Goal: Task Accomplishment & Management: Manage account settings

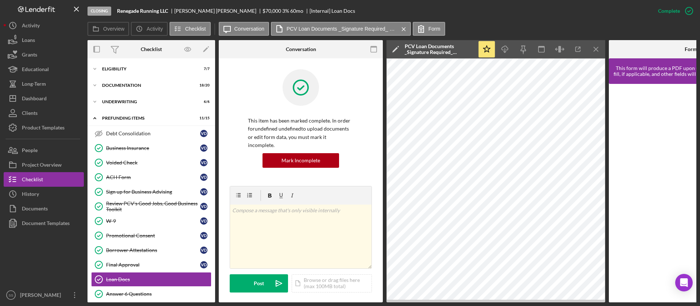
scroll to position [97, 0]
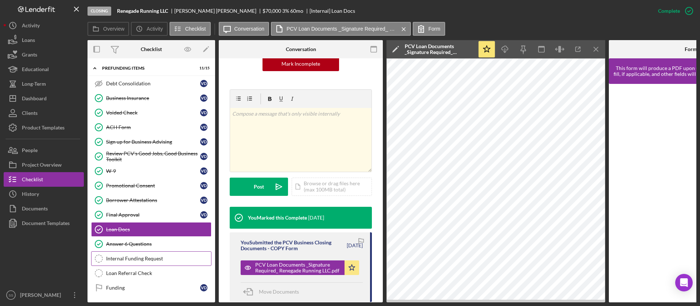
click at [152, 263] on link "Internal Funding Request Internal Funding Request" at bounding box center [151, 258] width 120 height 15
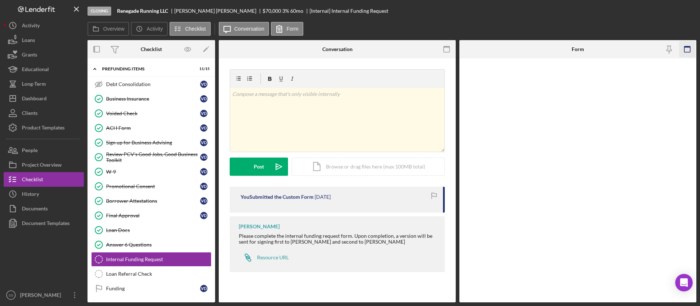
scroll to position [50, 0]
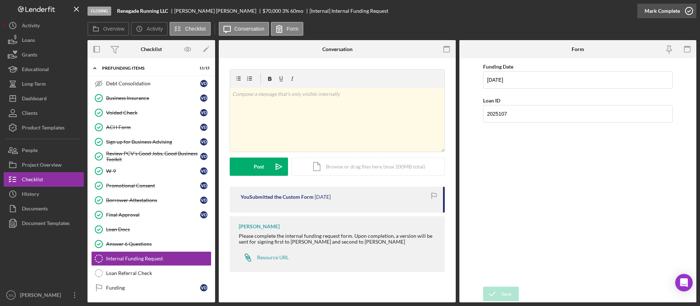
click at [689, 15] on icon "button" at bounding box center [689, 11] width 18 height 18
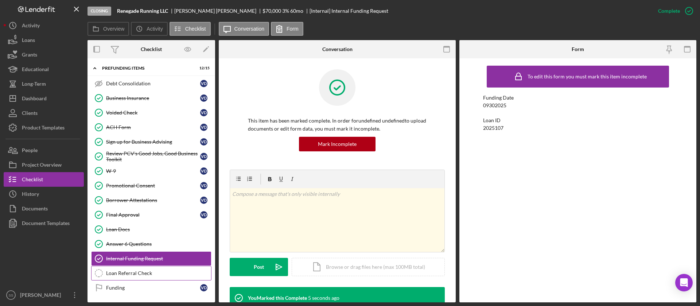
click at [134, 271] on div "Loan Referral Check" at bounding box center [158, 273] width 105 height 6
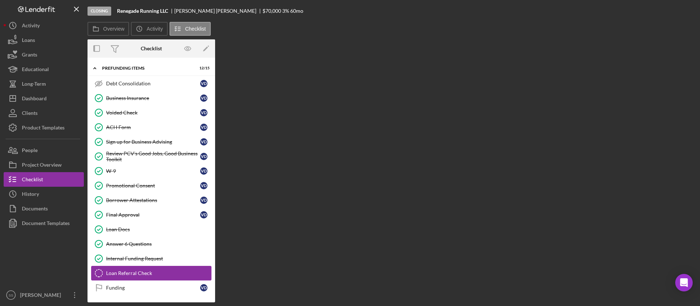
scroll to position [50, 0]
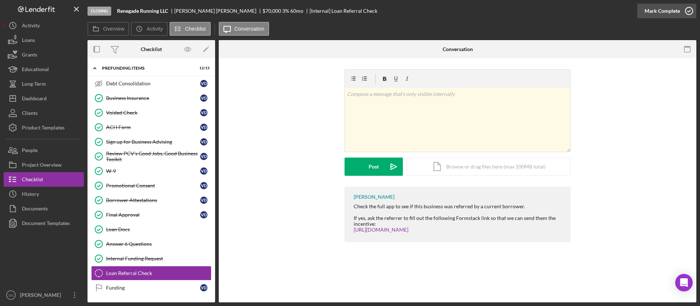
click at [694, 9] on icon "button" at bounding box center [689, 11] width 18 height 18
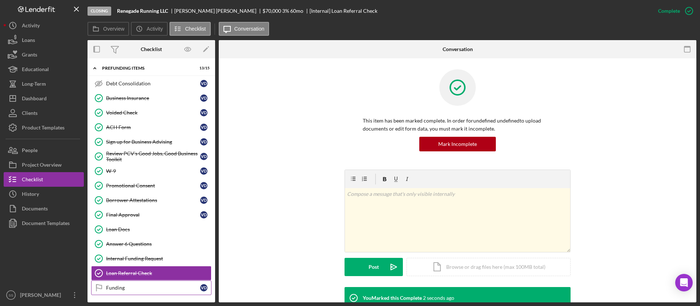
click at [130, 288] on div "Funding" at bounding box center [153, 288] width 94 height 6
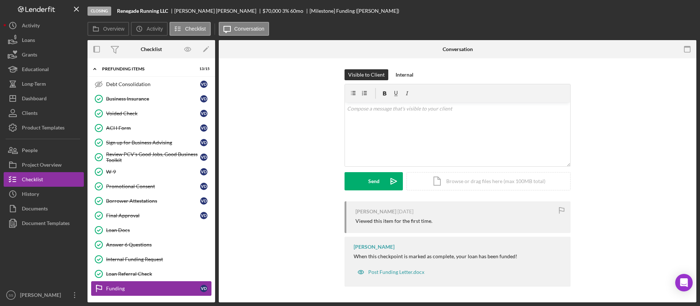
scroll to position [50, 0]
click at [691, 16] on icon "button" at bounding box center [689, 11] width 18 height 18
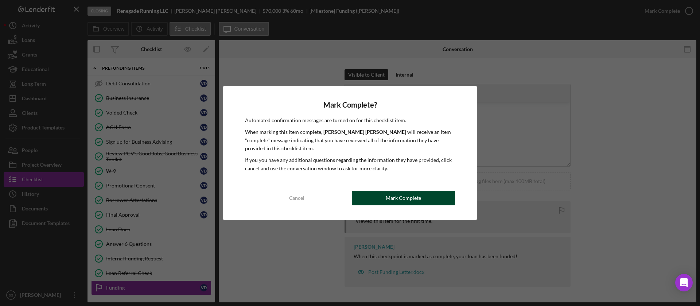
click at [397, 202] on div "Mark Complete" at bounding box center [403, 198] width 35 height 15
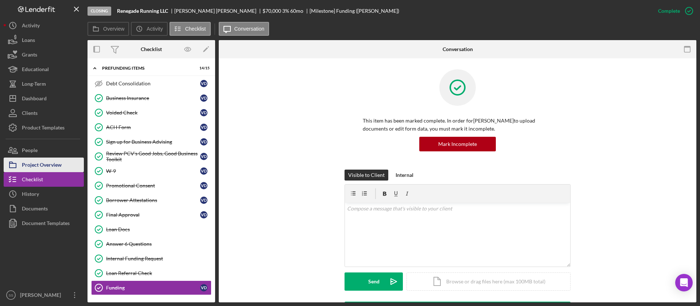
click at [50, 160] on div "Project Overview" at bounding box center [42, 166] width 40 height 16
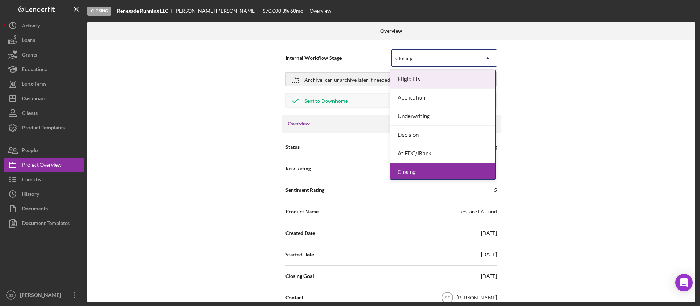
click at [481, 60] on icon "Icon/Dropdown Arrow" at bounding box center [488, 59] width 18 height 18
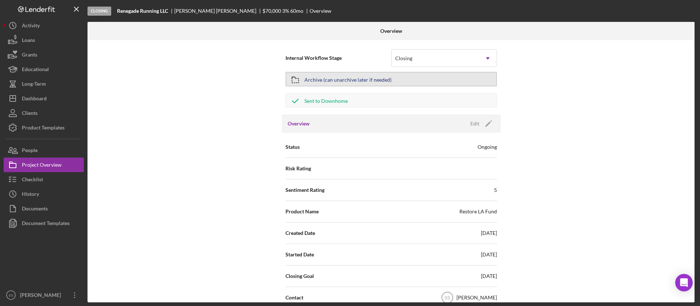
click at [361, 84] on div "Archive (can unarchive later if needed)" at bounding box center [348, 79] width 87 height 13
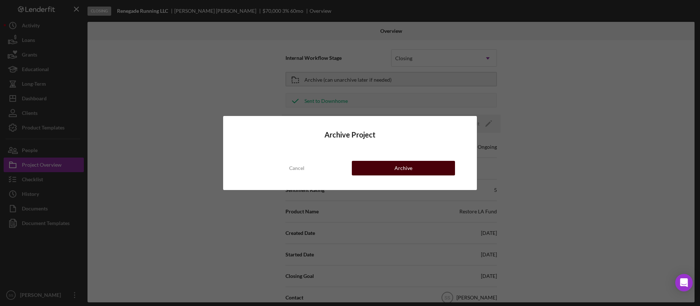
click at [391, 173] on button "Archive" at bounding box center [403, 168] width 103 height 15
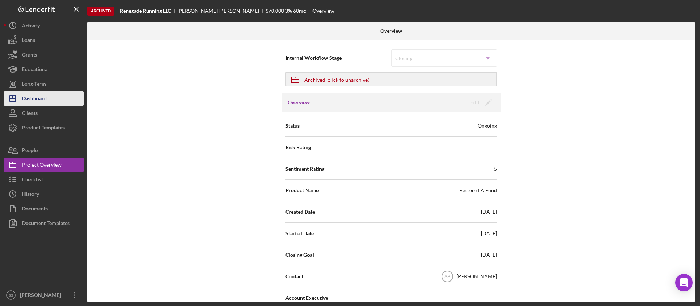
click at [36, 102] on div "Dashboard" at bounding box center [34, 99] width 25 height 16
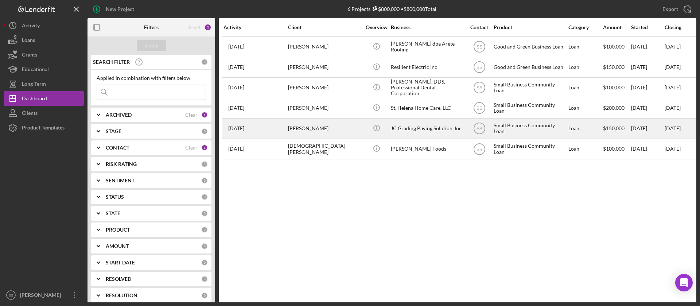
click at [279, 125] on div "[DATE] [PERSON_NAME]" at bounding box center [256, 128] width 64 height 19
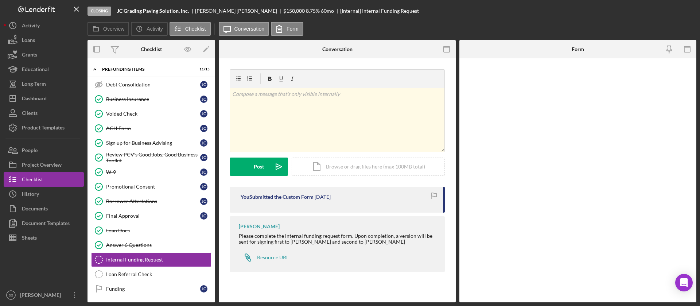
scroll to position [49, 0]
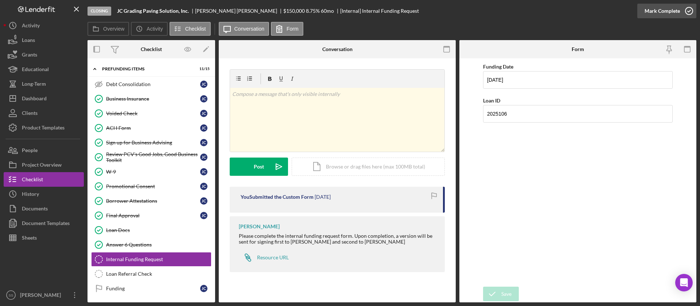
click at [691, 9] on icon "button" at bounding box center [689, 11] width 18 height 18
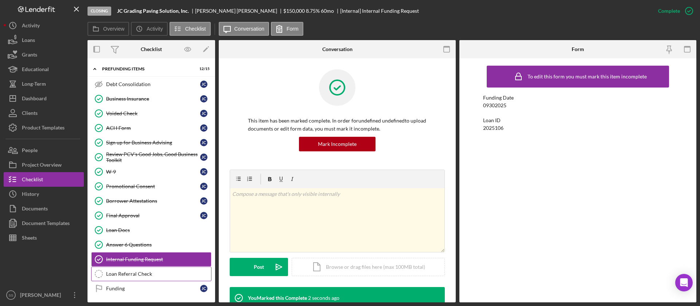
click at [150, 277] on link "Loan Referral Check Loan Referral Check" at bounding box center [151, 274] width 120 height 15
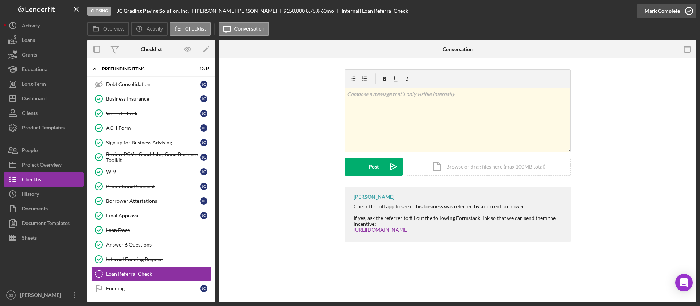
click at [689, 13] on icon "button" at bounding box center [689, 11] width 18 height 18
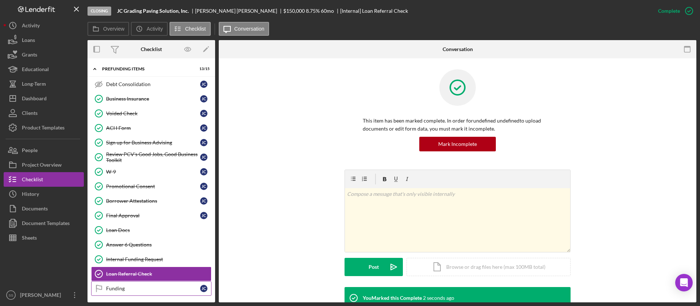
click at [164, 293] on link "Funding Funding [PERSON_NAME]" at bounding box center [151, 288] width 120 height 15
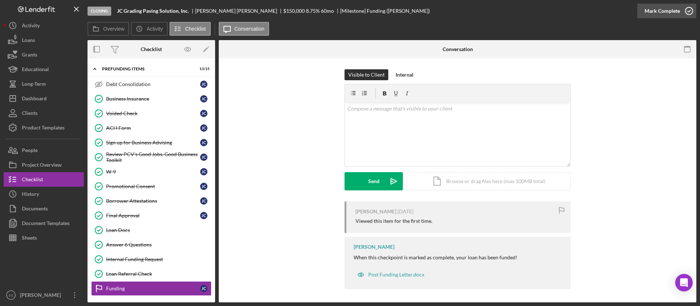
click at [692, 11] on icon "button" at bounding box center [689, 11] width 18 height 18
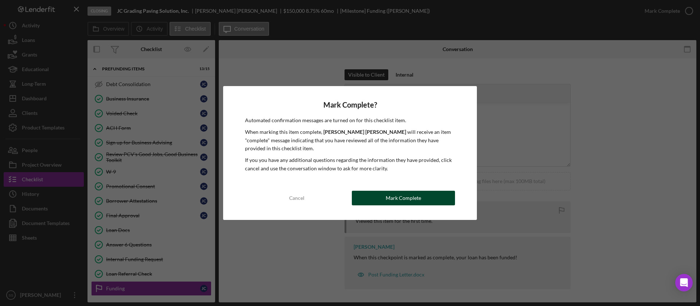
click at [405, 197] on div "Mark Complete" at bounding box center [403, 198] width 35 height 15
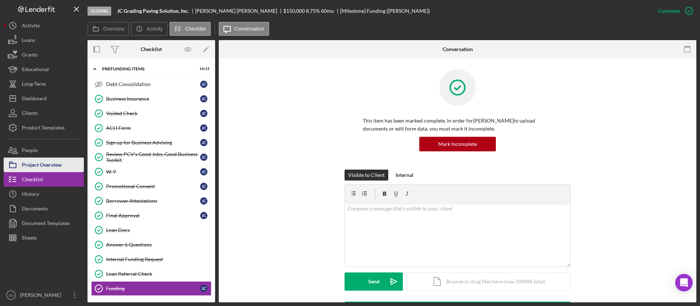
click at [38, 169] on div "Project Overview" at bounding box center [42, 166] width 40 height 16
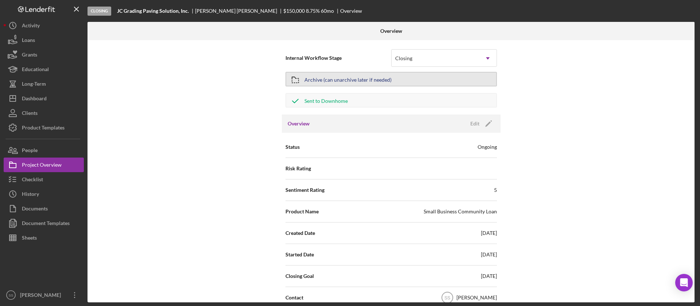
click at [349, 82] on div "Archive (can unarchive later if needed)" at bounding box center [348, 79] width 87 height 13
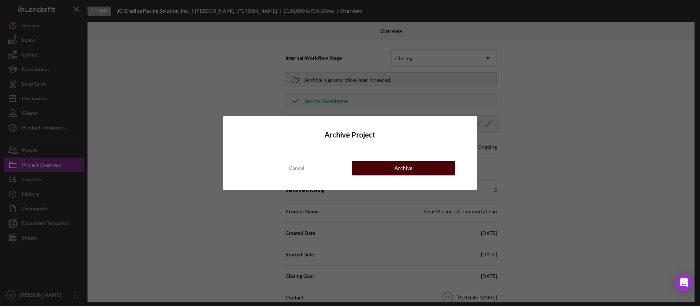
click at [370, 168] on button "Archive" at bounding box center [403, 168] width 103 height 15
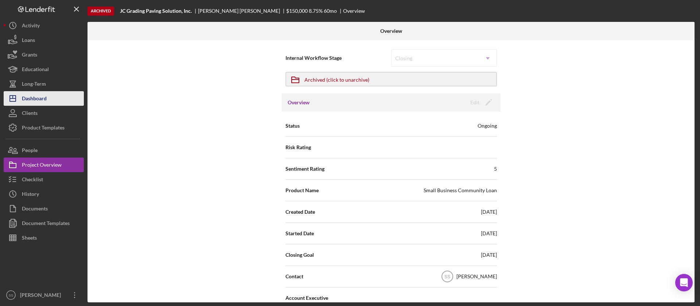
click at [42, 103] on div "Dashboard" at bounding box center [34, 99] width 25 height 16
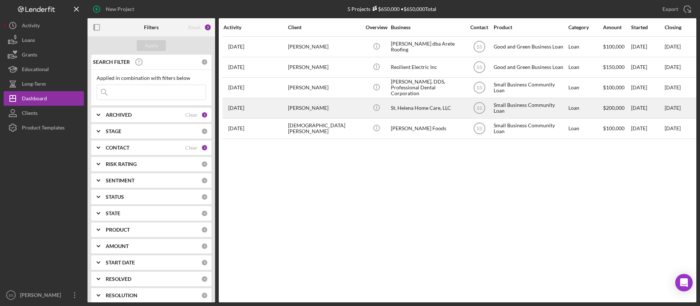
click at [328, 101] on div "[PERSON_NAME]" at bounding box center [324, 107] width 73 height 19
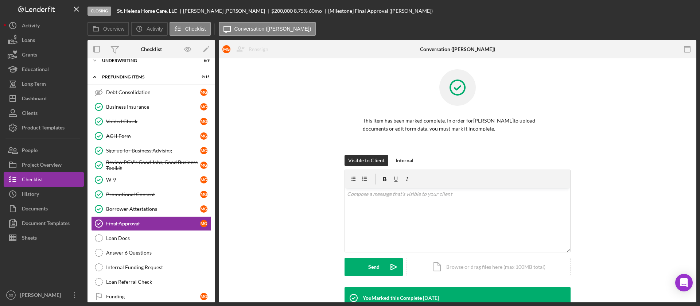
scroll to position [65, 0]
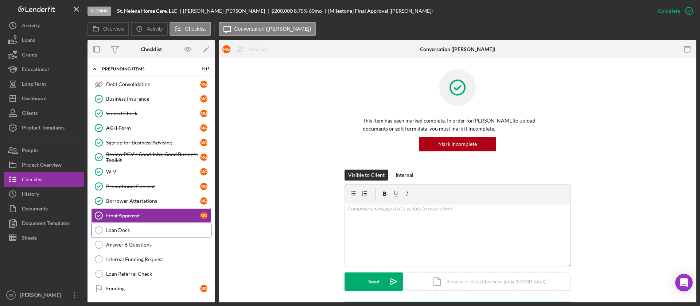
click at [138, 228] on div "Loan Docs" at bounding box center [158, 230] width 105 height 6
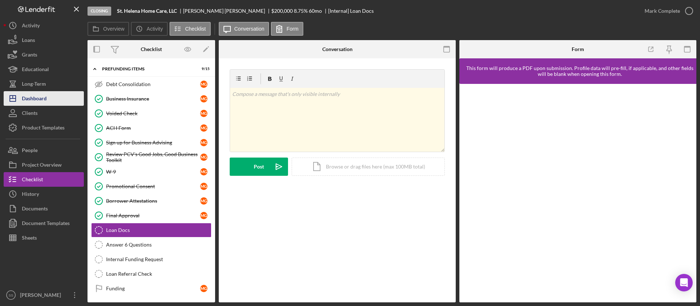
click at [47, 100] on button "Icon/Dashboard Dashboard" at bounding box center [44, 98] width 80 height 15
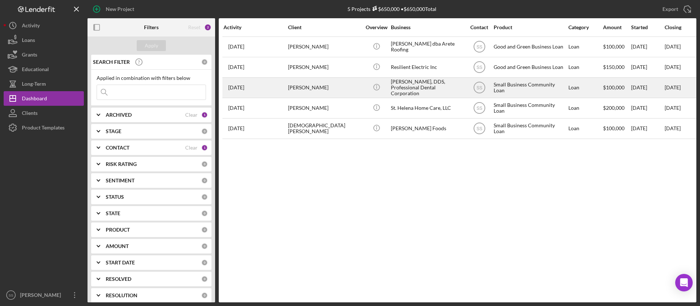
click at [287, 92] on div "[DATE] [PERSON_NAME]" at bounding box center [256, 87] width 64 height 19
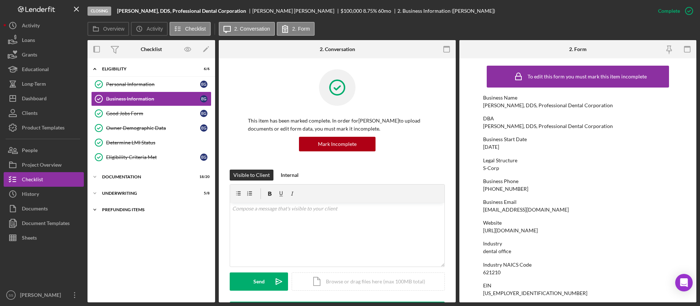
click at [135, 208] on div "Prefunding Items" at bounding box center [154, 210] width 104 height 4
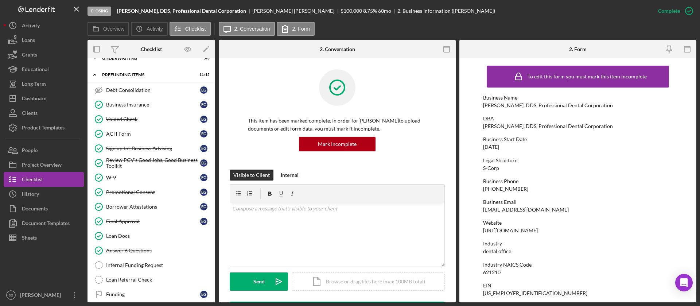
scroll to position [142, 0]
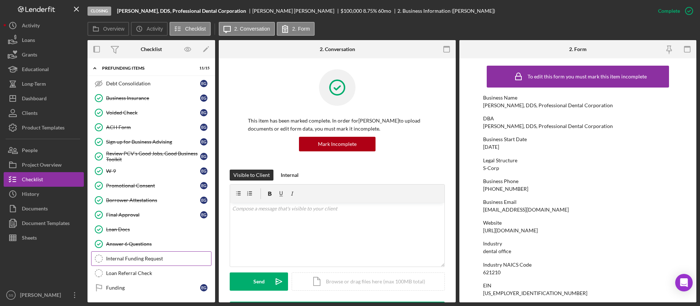
click at [155, 256] on div "Internal Funding Request" at bounding box center [158, 259] width 105 height 6
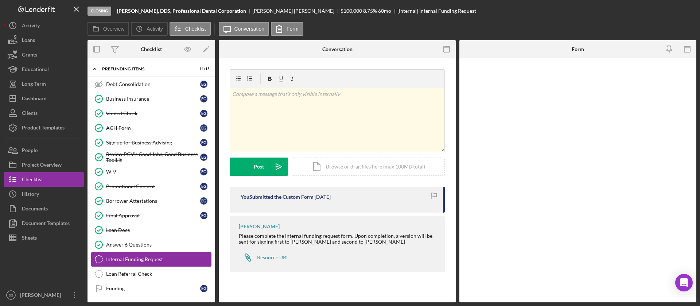
scroll to position [142, 0]
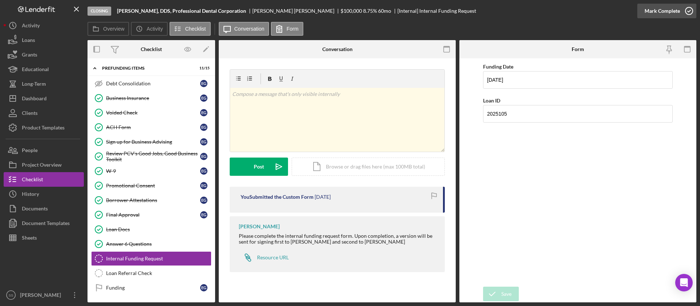
click at [691, 9] on icon "button" at bounding box center [689, 11] width 18 height 18
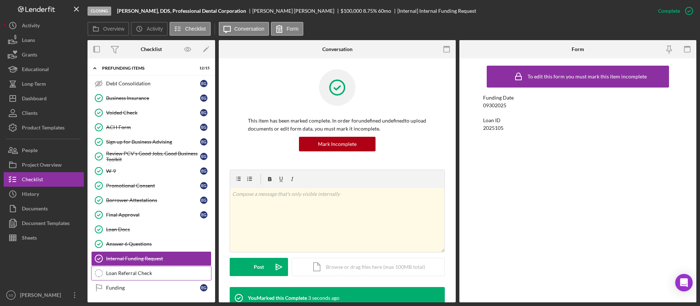
click at [148, 270] on link "Loan Referral Check Loan Referral Check" at bounding box center [151, 273] width 120 height 15
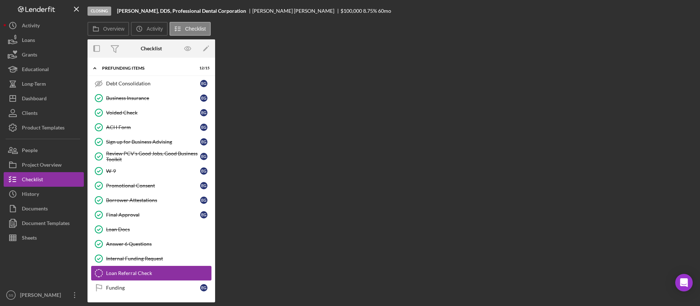
scroll to position [142, 0]
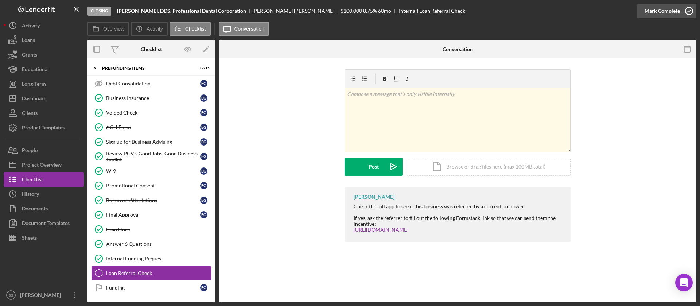
click at [688, 8] on icon "button" at bounding box center [689, 11] width 18 height 18
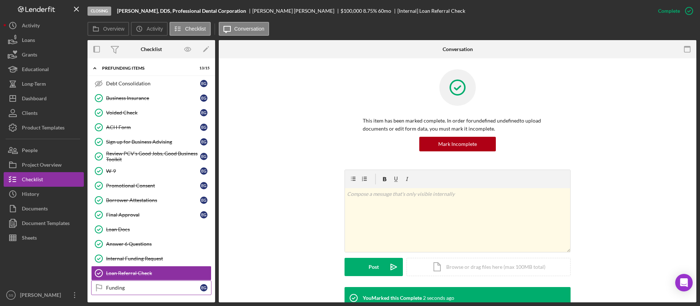
click at [113, 284] on link "Funding Funding E G" at bounding box center [151, 288] width 120 height 15
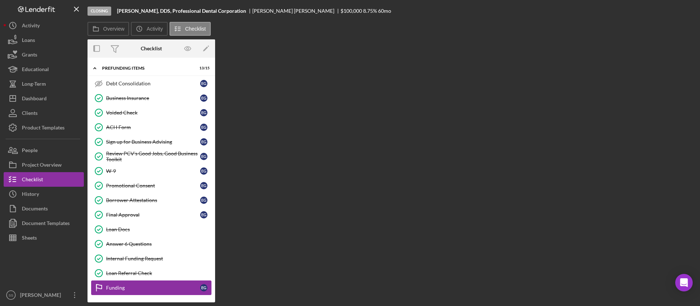
scroll to position [142, 0]
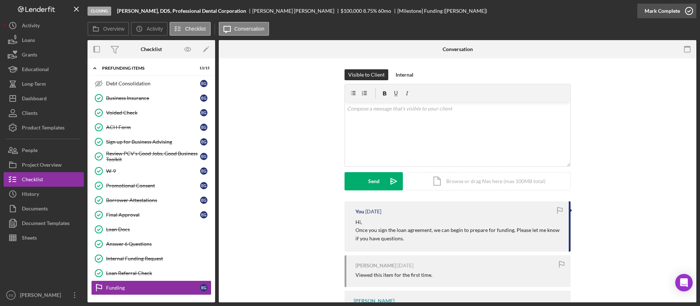
click at [689, 13] on icon "button" at bounding box center [689, 11] width 18 height 18
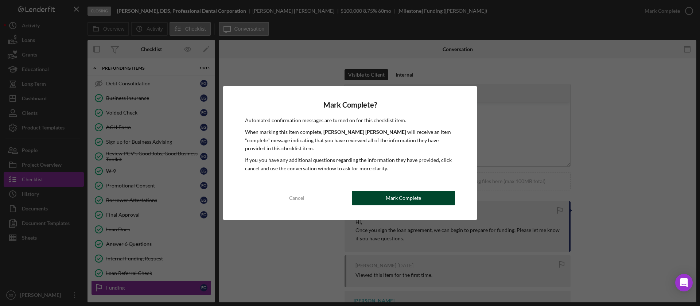
click at [381, 192] on button "Mark Complete" at bounding box center [403, 198] width 103 height 15
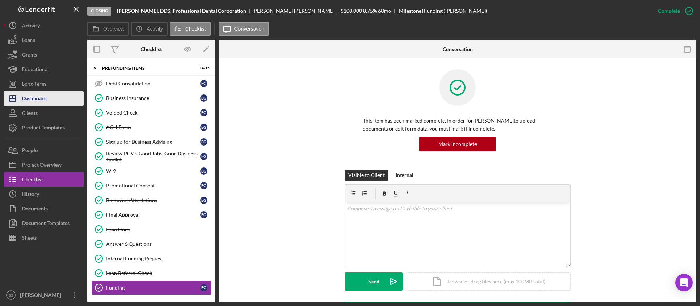
click at [46, 97] on div "Dashboard" at bounding box center [34, 99] width 25 height 16
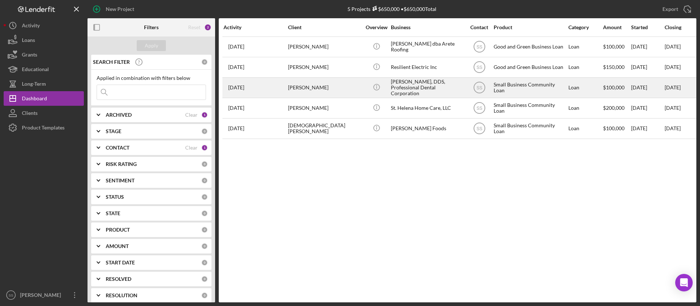
click at [314, 84] on div "[PERSON_NAME]" at bounding box center [324, 87] width 73 height 19
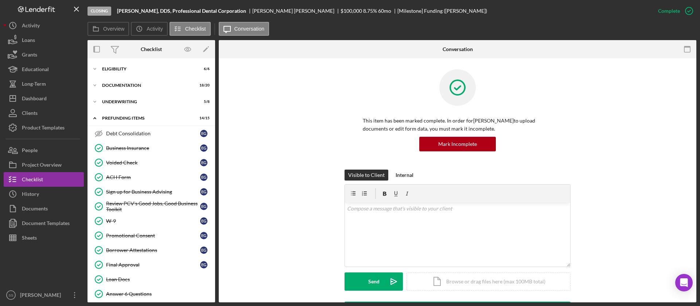
scroll to position [49, 0]
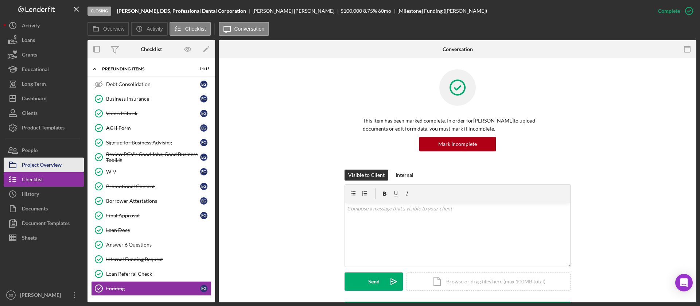
click at [60, 162] on div "Project Overview" at bounding box center [42, 166] width 40 height 16
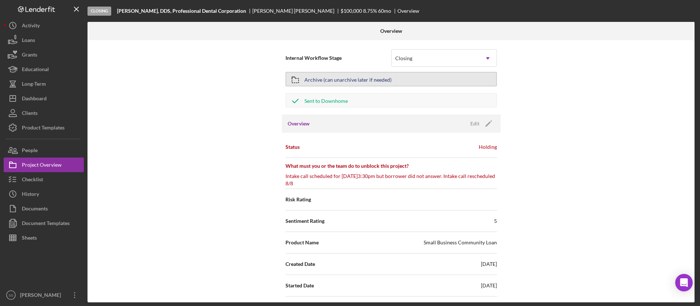
click at [352, 76] on div "Archive (can unarchive later if needed)" at bounding box center [348, 79] width 87 height 13
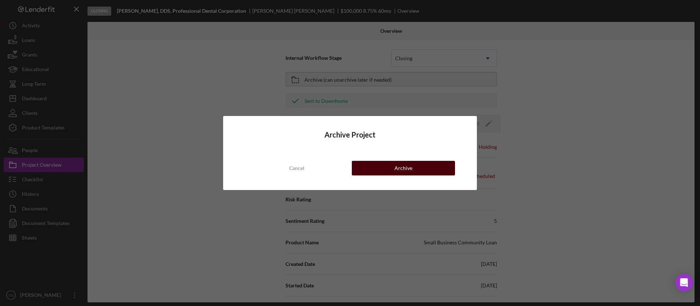
click at [387, 166] on button "Archive" at bounding box center [403, 168] width 103 height 15
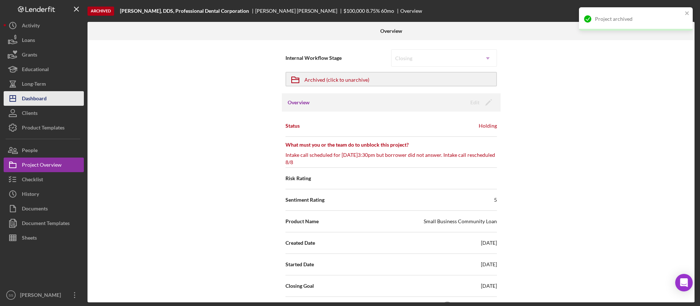
click at [50, 98] on button "Icon/Dashboard Dashboard" at bounding box center [44, 98] width 80 height 15
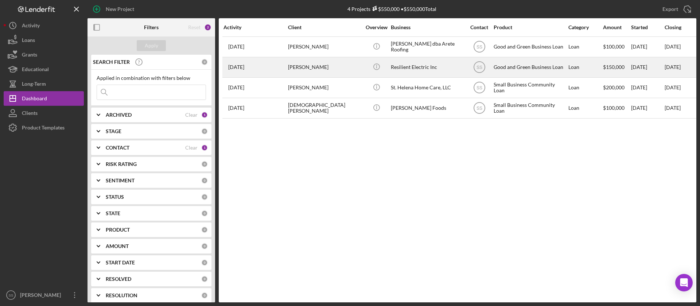
click at [281, 73] on div "[DATE] [PERSON_NAME]" at bounding box center [256, 67] width 64 height 19
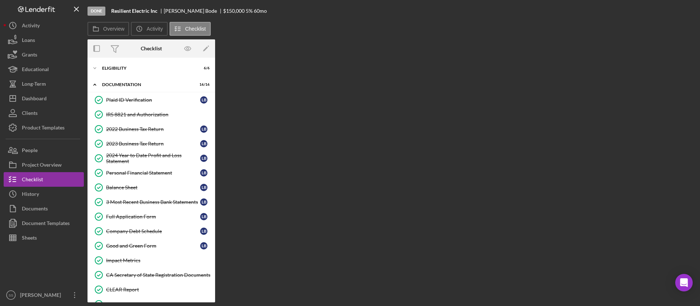
scroll to position [80, 0]
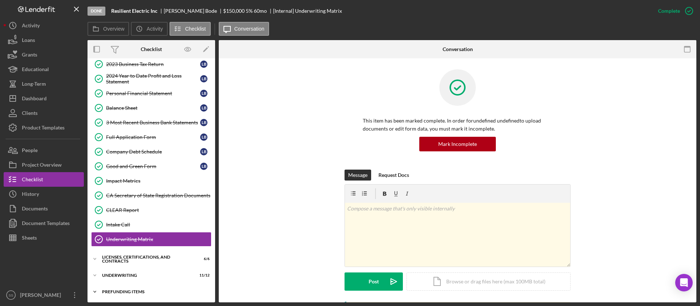
click at [129, 286] on div "Icon/Expander Prefunding Items 15 / 16" at bounding box center [152, 292] width 128 height 15
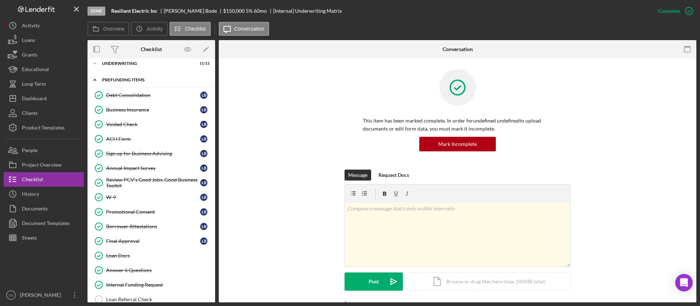
scroll to position [318, 0]
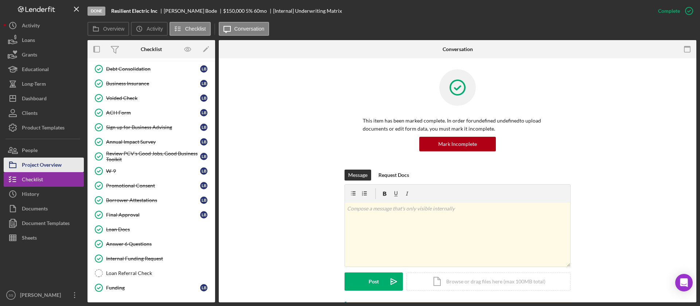
click at [61, 169] on div "Project Overview" at bounding box center [42, 166] width 40 height 16
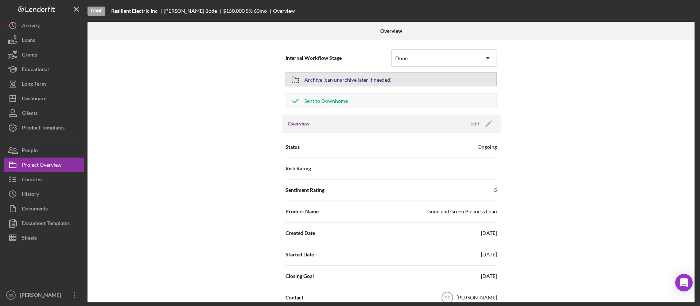
click at [388, 77] on div "Archive (can unarchive later if needed)" at bounding box center [348, 79] width 87 height 13
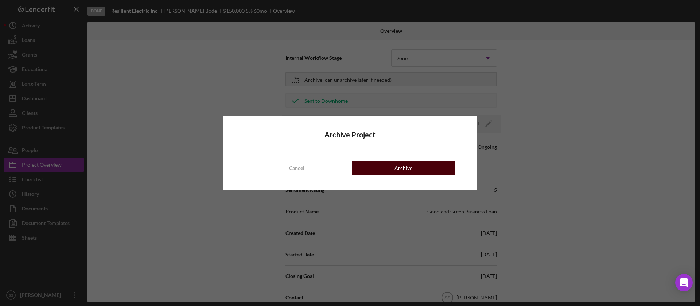
click at [408, 173] on div "Archive" at bounding box center [404, 168] width 18 height 15
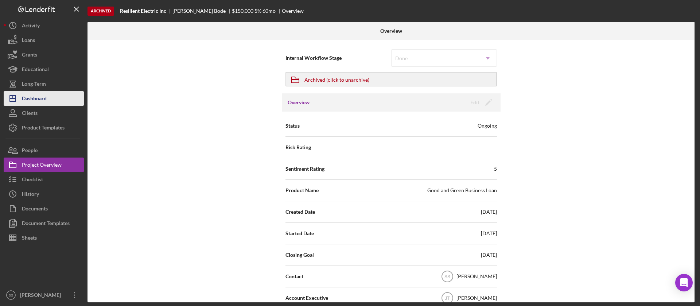
click at [27, 95] on div "Dashboard" at bounding box center [34, 99] width 25 height 16
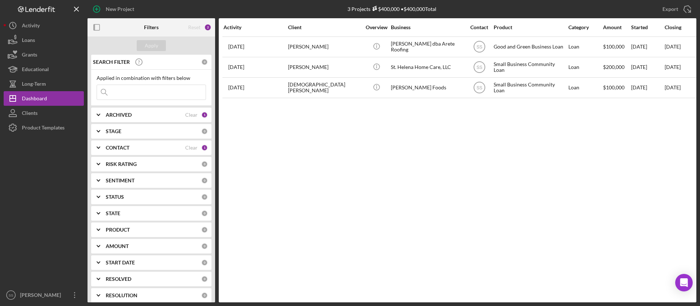
click at [45, 191] on div at bounding box center [44, 211] width 80 height 153
click at [7, 216] on div at bounding box center [44, 211] width 80 height 153
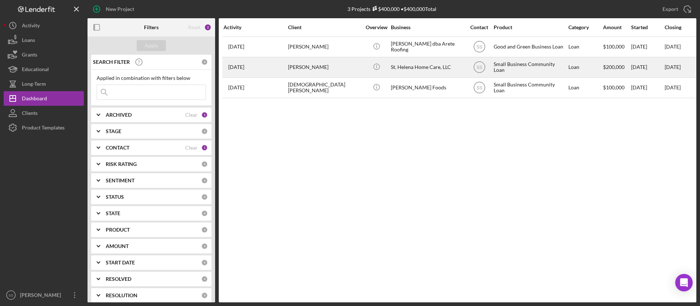
click at [284, 69] on div "[DATE] [PERSON_NAME]" at bounding box center [256, 67] width 64 height 19
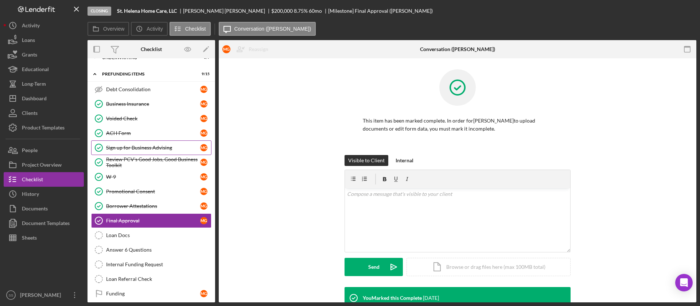
scroll to position [65, 0]
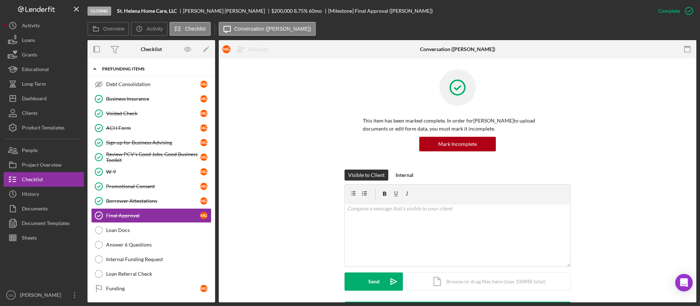
click at [121, 69] on div "Prefunding Items" at bounding box center [154, 69] width 104 height 4
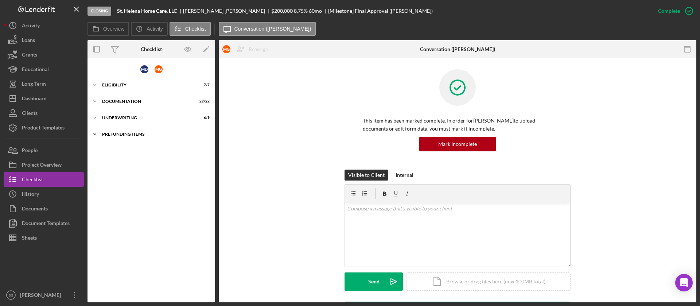
scroll to position [0, 0]
click at [116, 98] on div "Icon/Expander Documentation 22 / 22" at bounding box center [152, 101] width 128 height 15
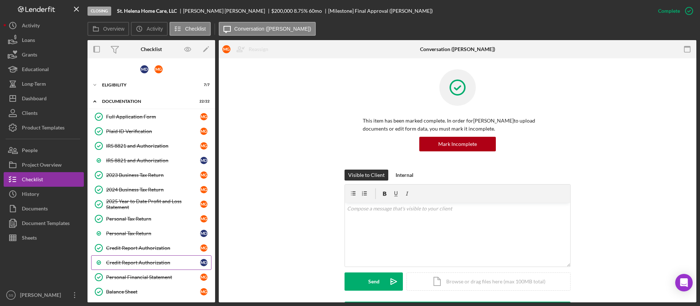
click at [112, 263] on div "Credit Report Authorization" at bounding box center [153, 263] width 94 height 6
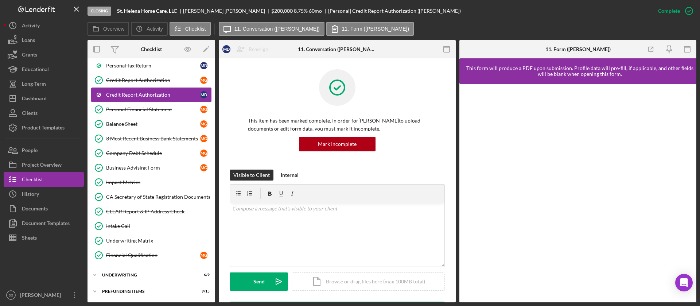
scroll to position [168, 0]
click at [112, 271] on div "Icon/Expander Underwriting 6 / 9" at bounding box center [152, 274] width 128 height 15
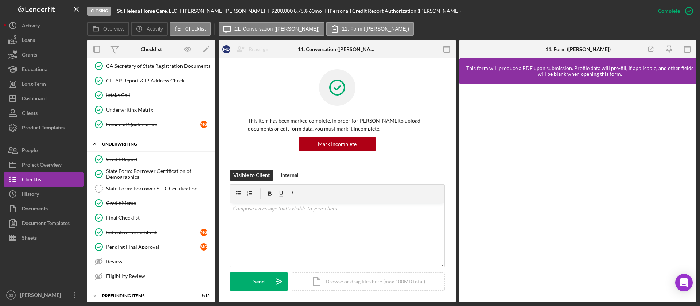
scroll to position [303, 0]
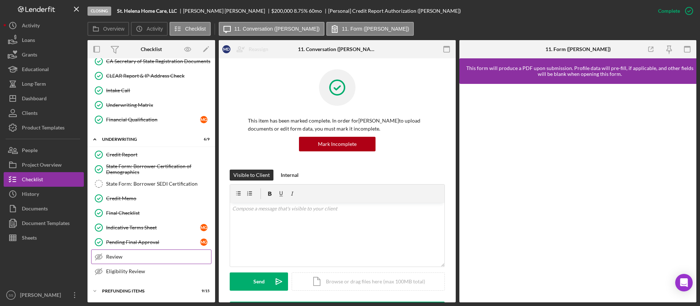
click at [117, 255] on div "Review" at bounding box center [158, 257] width 105 height 6
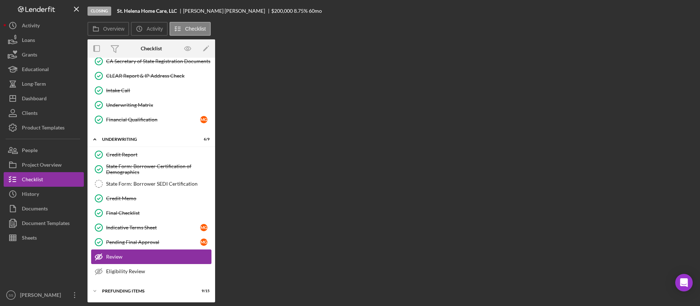
scroll to position [303, 0]
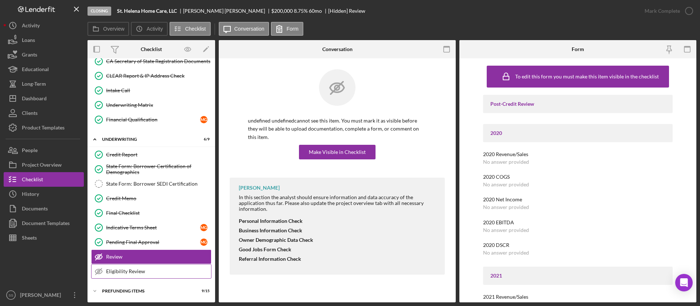
click at [125, 273] on div "Eligibility Review" at bounding box center [158, 271] width 105 height 6
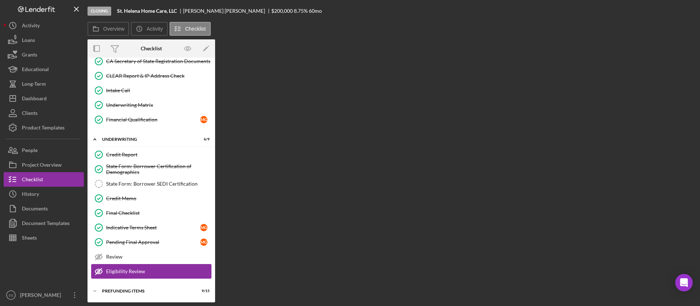
scroll to position [303, 0]
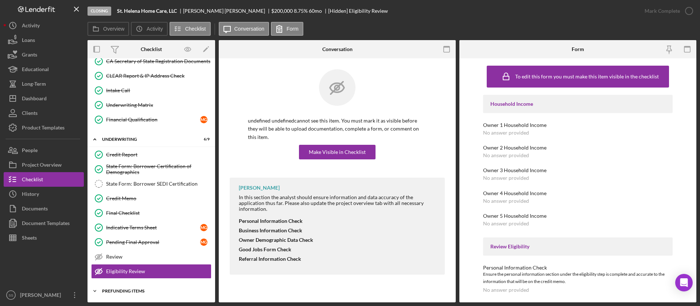
click at [116, 289] on div "Prefunding Items" at bounding box center [154, 291] width 104 height 4
click at [115, 256] on div "Review" at bounding box center [158, 257] width 105 height 6
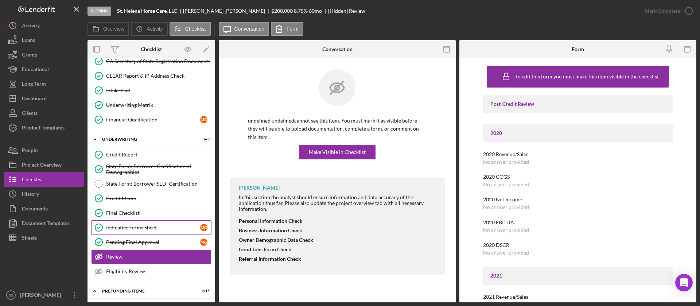
click at [124, 229] on div "Indicative Terms Sheet" at bounding box center [153, 228] width 94 height 6
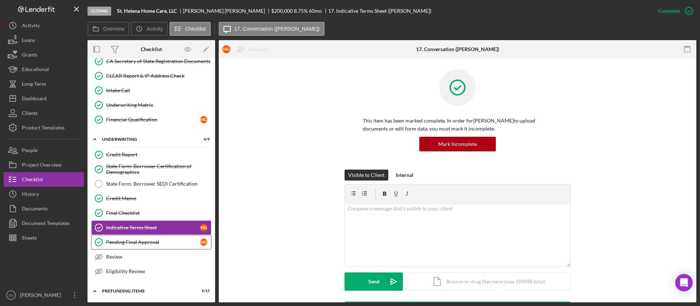
click at [123, 246] on link "Pending Final Approval Pending Final Approval M G" at bounding box center [151, 242] width 120 height 15
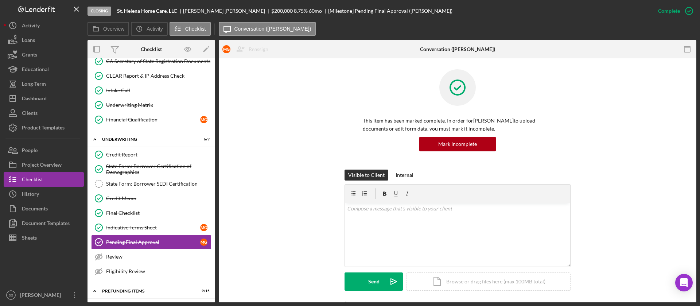
click at [605, 140] on div "This item has been marked complete. In order for [PERSON_NAME] to upload docume…" at bounding box center [458, 119] width 456 height 100
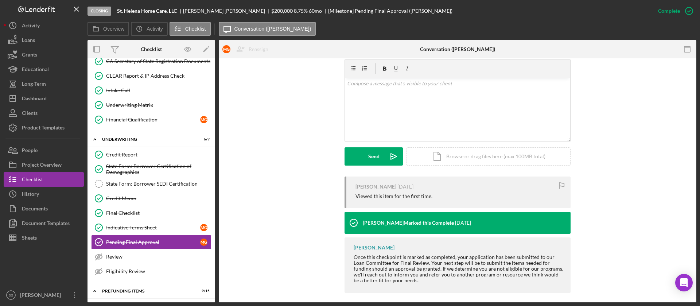
scroll to position [130, 0]
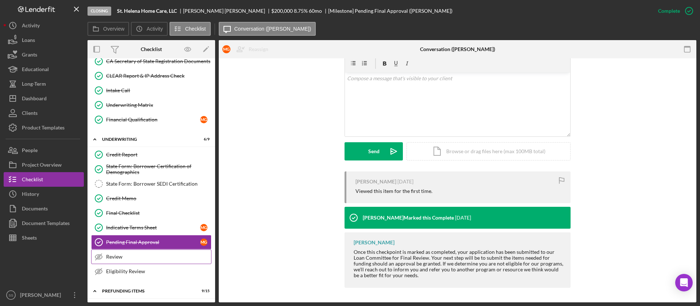
click at [165, 254] on div "Review" at bounding box center [158, 257] width 105 height 6
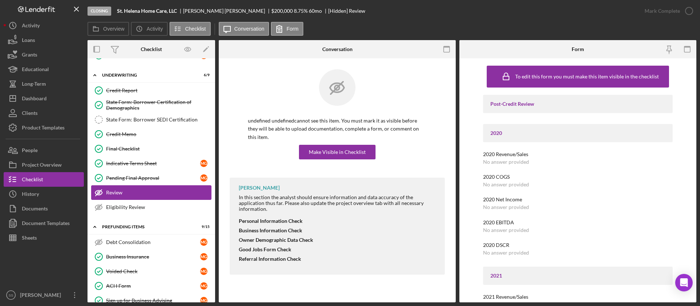
scroll to position [369, 0]
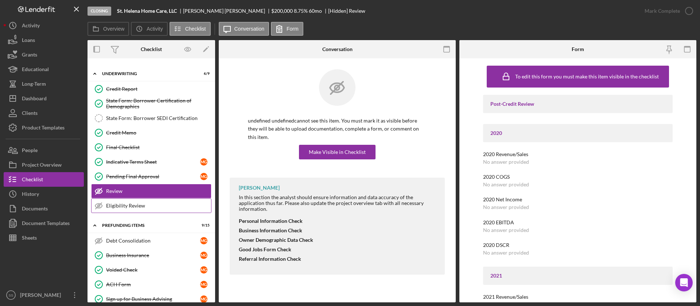
click at [135, 202] on link "Eligibility Review Eligibility Review" at bounding box center [151, 205] width 120 height 15
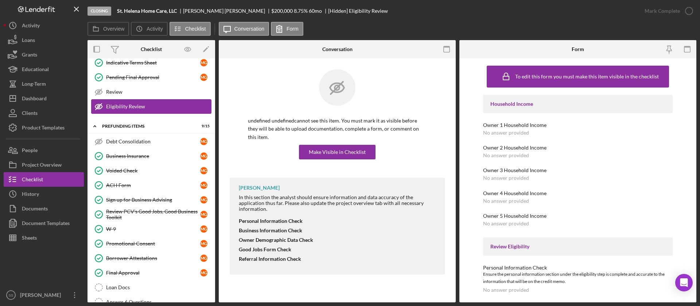
scroll to position [479, 0]
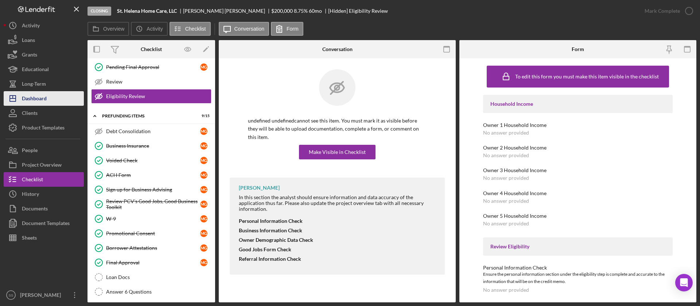
click at [39, 100] on div "Dashboard" at bounding box center [34, 99] width 25 height 16
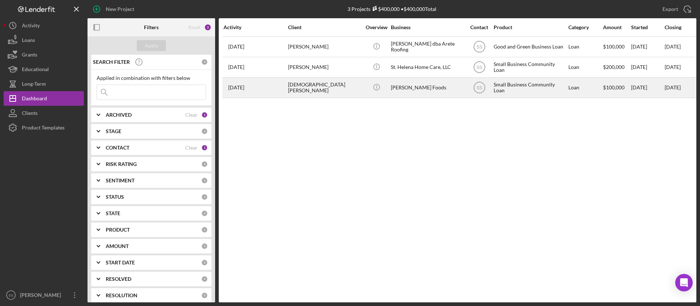
click at [304, 85] on div "[DEMOGRAPHIC_DATA][PERSON_NAME]" at bounding box center [324, 87] width 73 height 19
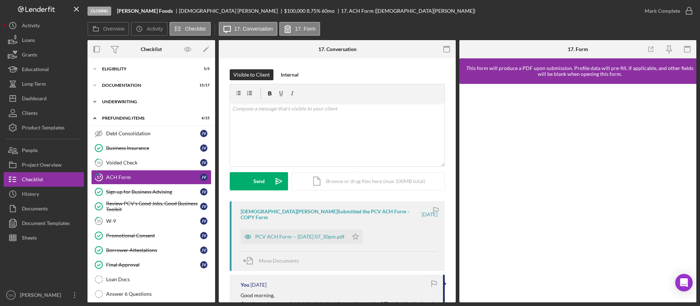
click at [130, 102] on div "Underwriting" at bounding box center [154, 102] width 104 height 4
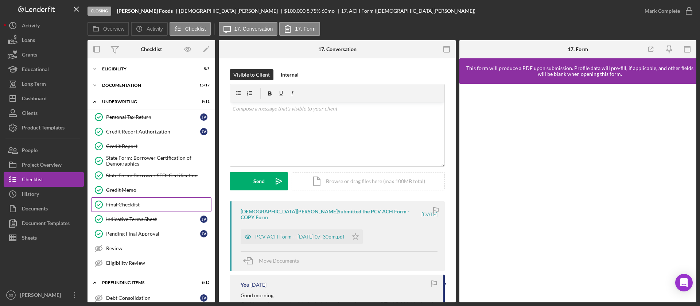
click at [115, 205] on div "Final Checklist" at bounding box center [158, 205] width 105 height 6
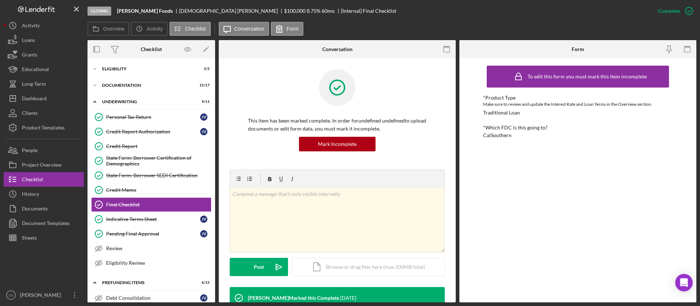
click at [432, 105] on div "This item has been marked complete. In order for undefined undefined to upload …" at bounding box center [337, 119] width 215 height 100
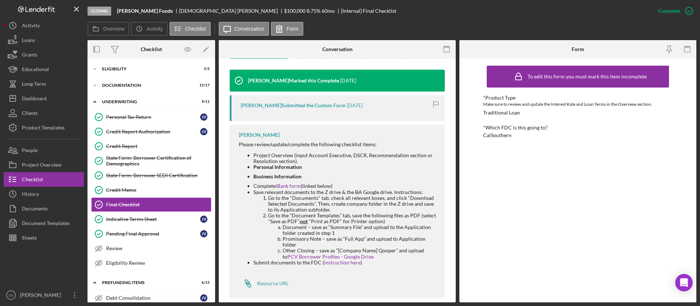
scroll to position [219, 0]
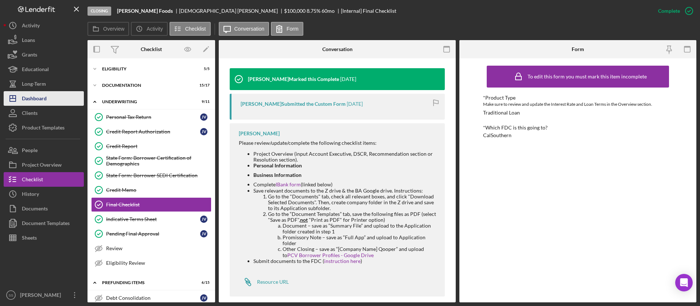
click at [46, 100] on div "Dashboard" at bounding box center [34, 99] width 25 height 16
